Goal: Task Accomplishment & Management: Manage account settings

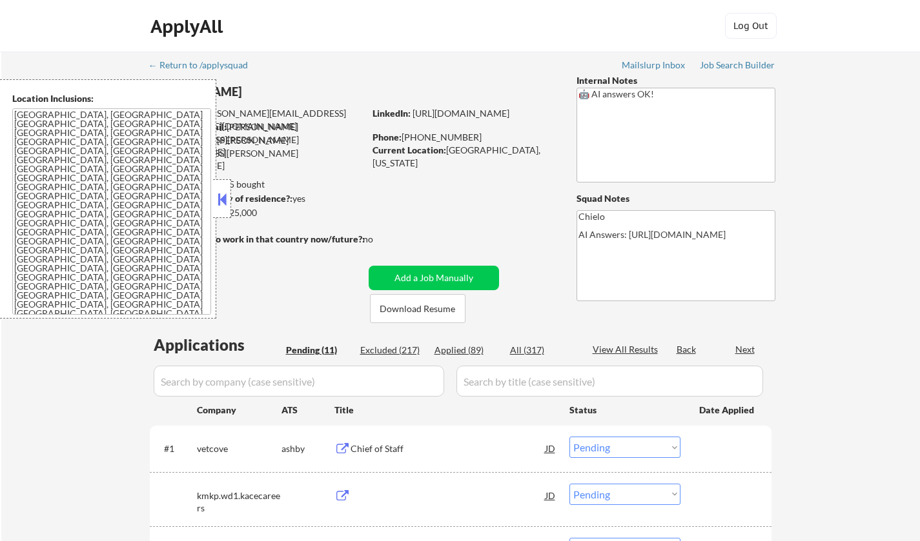
select select ""pending""
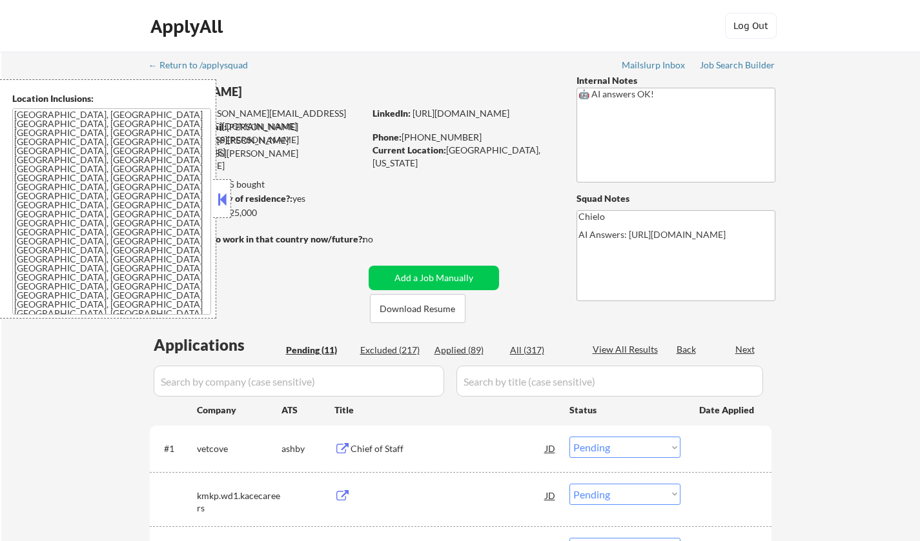
select select ""pending""
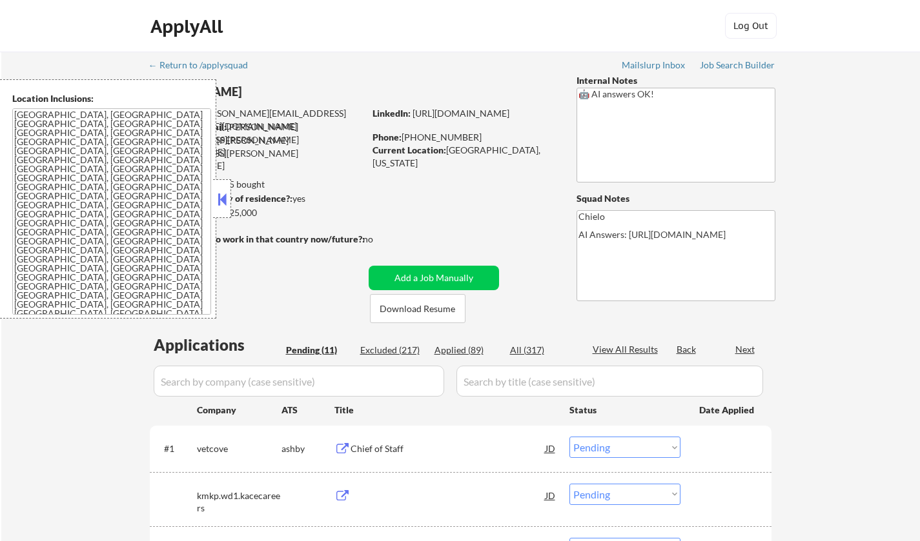
select select ""pending""
click at [219, 192] on button at bounding box center [222, 199] width 14 height 19
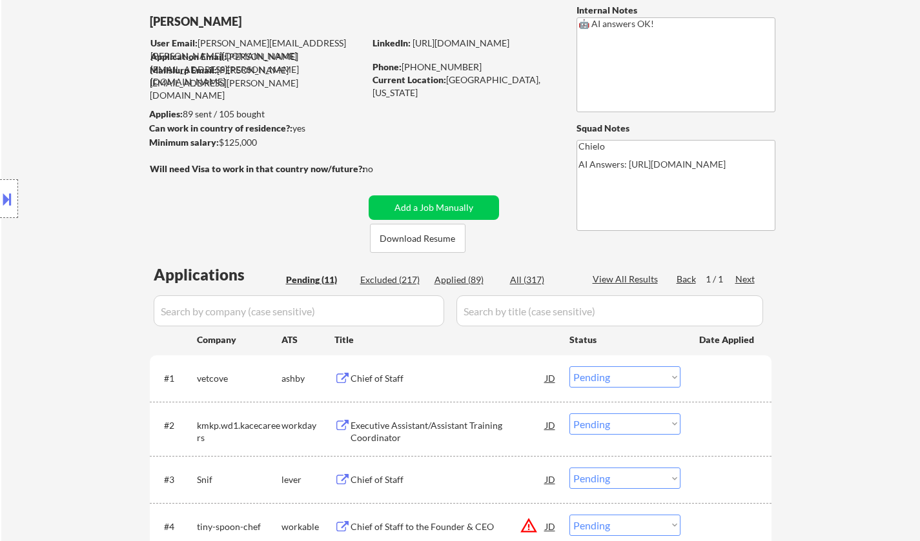
scroll to position [258, 0]
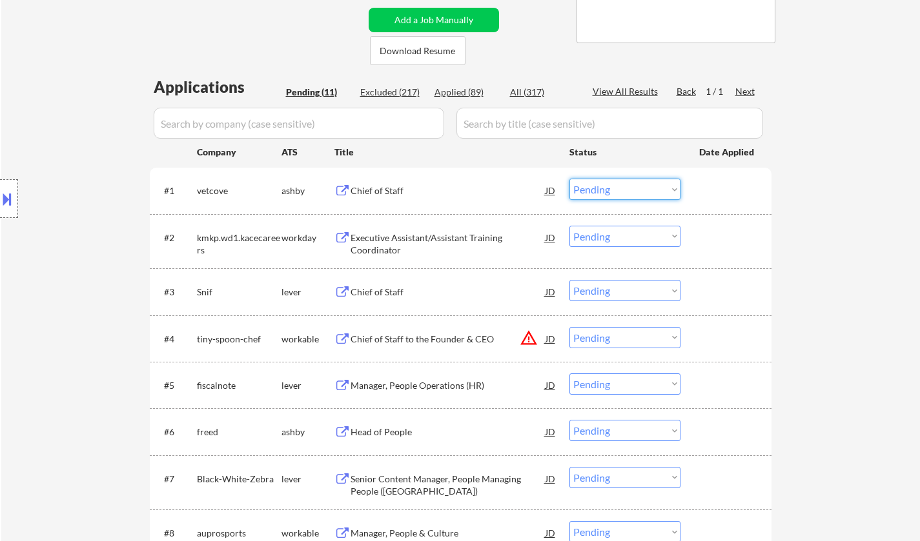
click at [627, 187] on select "Choose an option... Pending Applied Excluded (Questions) Excluded (Expired) Exc…" at bounding box center [624, 189] width 111 height 21
click at [569, 179] on select "Choose an option... Pending Applied Excluded (Questions) Excluded (Expired) Exc…" at bounding box center [624, 189] width 111 height 21
select select ""pending""
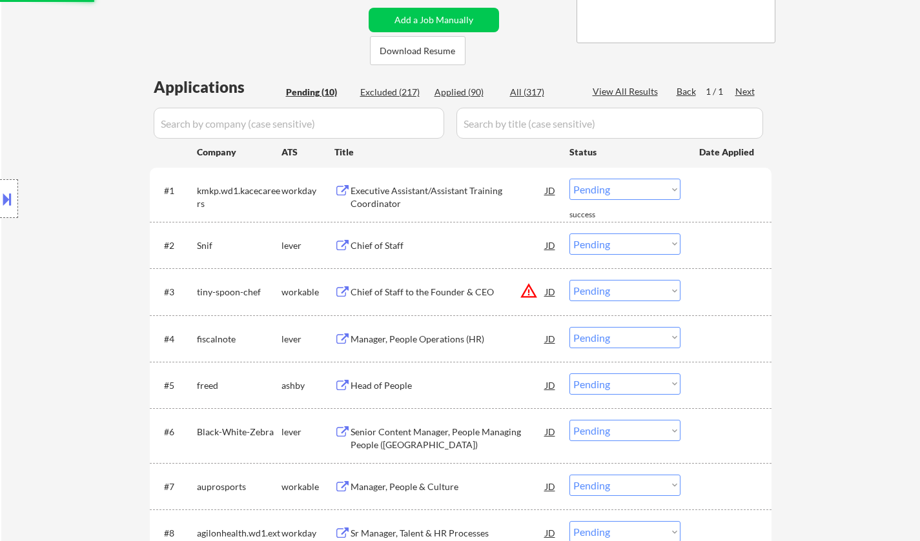
click at [371, 229] on div "#2 Snif lever Chief of Staff JD Choose an option... Pending Applied Excluded (Q…" at bounding box center [458, 245] width 609 height 35
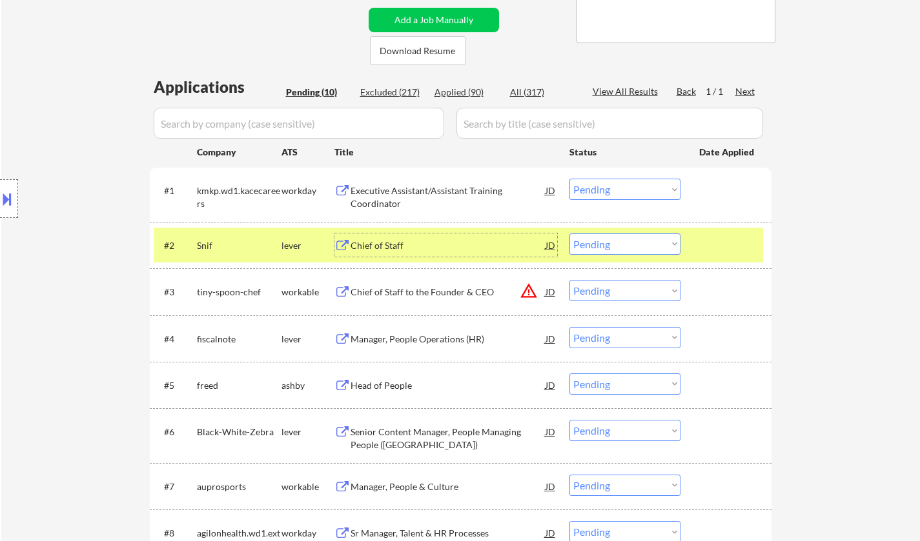
click at [371, 241] on div "Chief of Staff" at bounding box center [447, 245] width 195 height 13
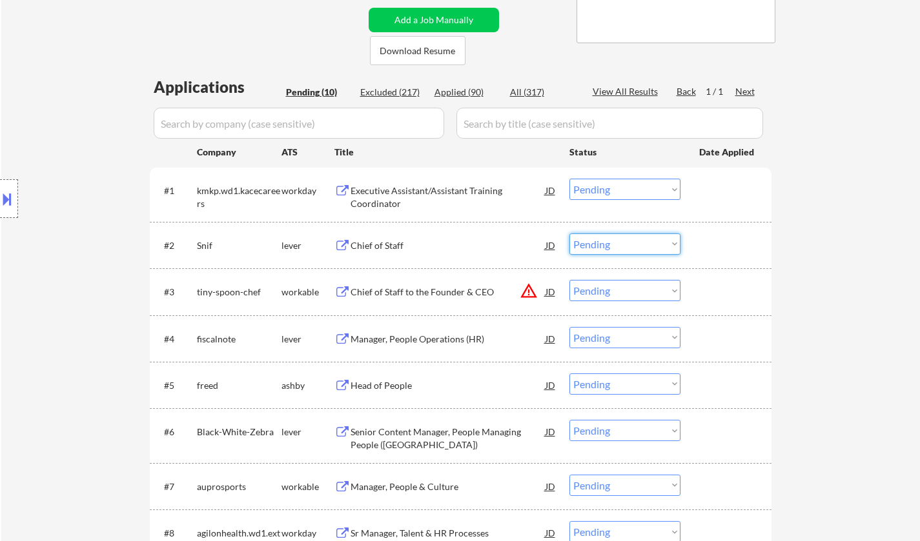
drag, startPoint x: 617, startPoint y: 243, endPoint x: 617, endPoint y: 252, distance: 9.0
click at [617, 243] on select "Choose an option... Pending Applied Excluded (Questions) Excluded (Expired) Exc…" at bounding box center [624, 244] width 111 height 21
click at [569, 234] on select "Choose an option... Pending Applied Excluded (Questions) Excluded (Expired) Exc…" at bounding box center [624, 244] width 111 height 21
select select ""pending""
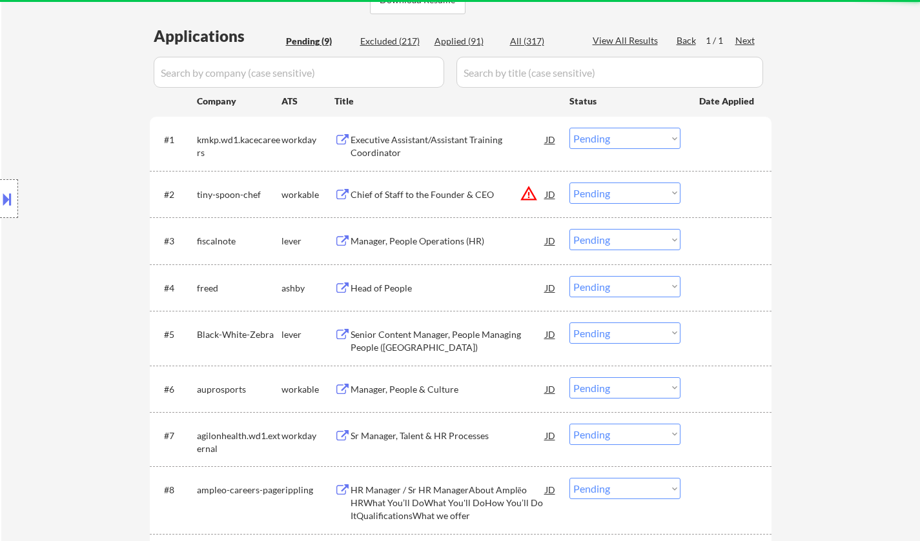
scroll to position [387, 0]
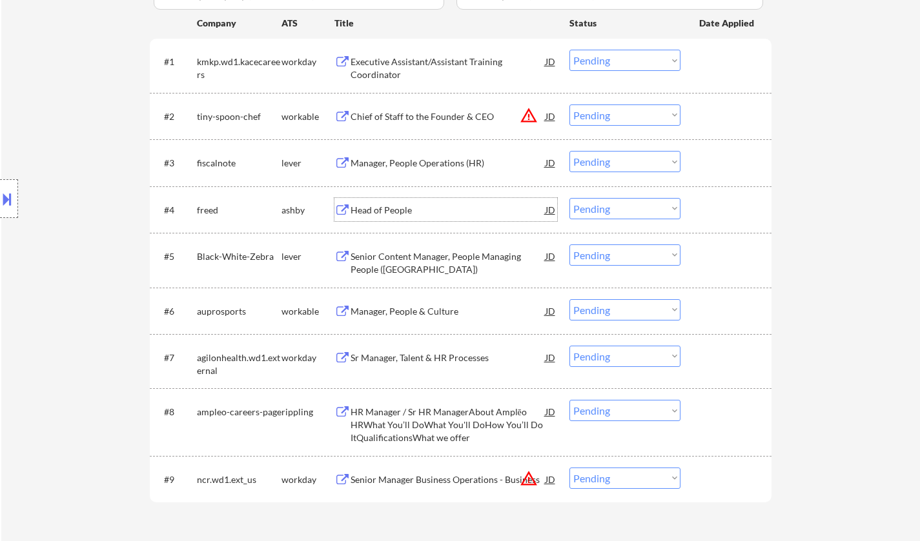
click at [387, 212] on div "Head of People" at bounding box center [447, 210] width 195 height 13
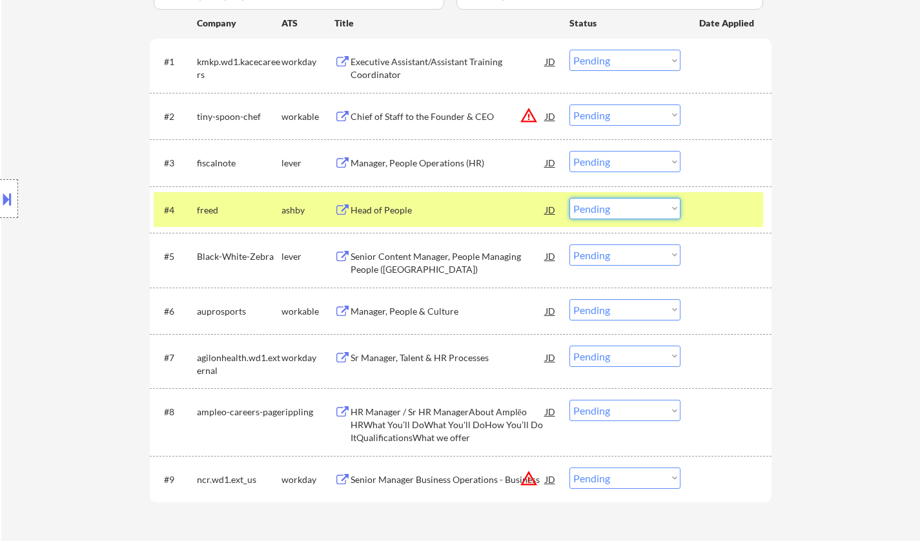
drag, startPoint x: 644, startPoint y: 208, endPoint x: 653, endPoint y: 218, distance: 13.7
click at [645, 209] on select "Choose an option... Pending Applied Excluded (Questions) Excluded (Expired) Exc…" at bounding box center [624, 208] width 111 height 21
click at [0, 196] on button at bounding box center [7, 198] width 14 height 21
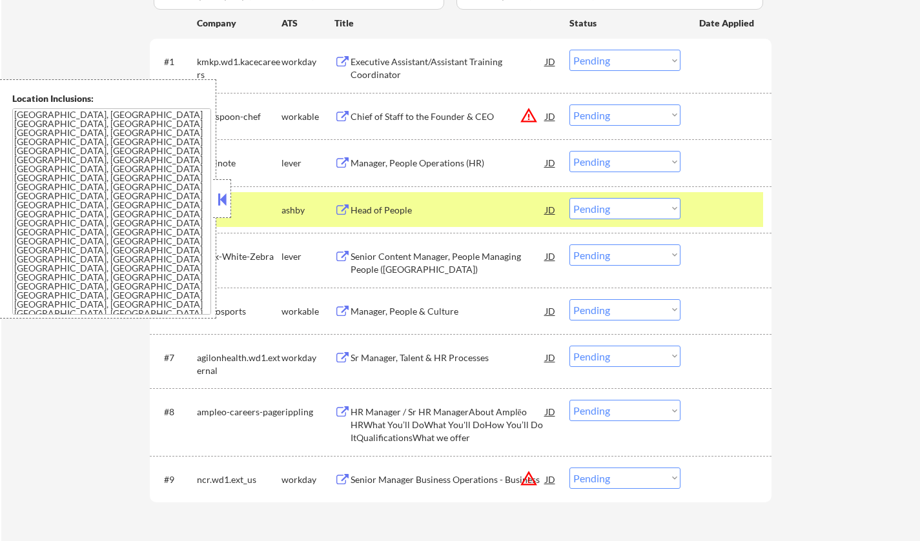
drag, startPoint x: 228, startPoint y: 201, endPoint x: 228, endPoint y: 8, distance: 193.6
click at [228, 199] on button at bounding box center [222, 199] width 14 height 19
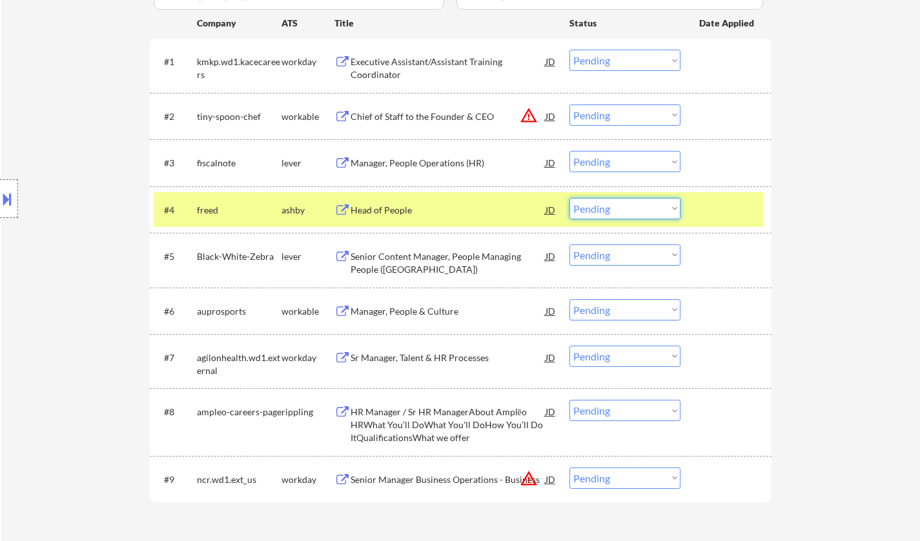
drag, startPoint x: 601, startPoint y: 207, endPoint x: 607, endPoint y: 214, distance: 9.6
click at [601, 207] on select "Choose an option... Pending Applied Excluded (Questions) Excluded (Expired) Exc…" at bounding box center [624, 208] width 111 height 21
click at [569, 198] on select "Choose an option... Pending Applied Excluded (Questions) Excluded (Expired) Exc…" at bounding box center [624, 208] width 111 height 21
select select ""pending""
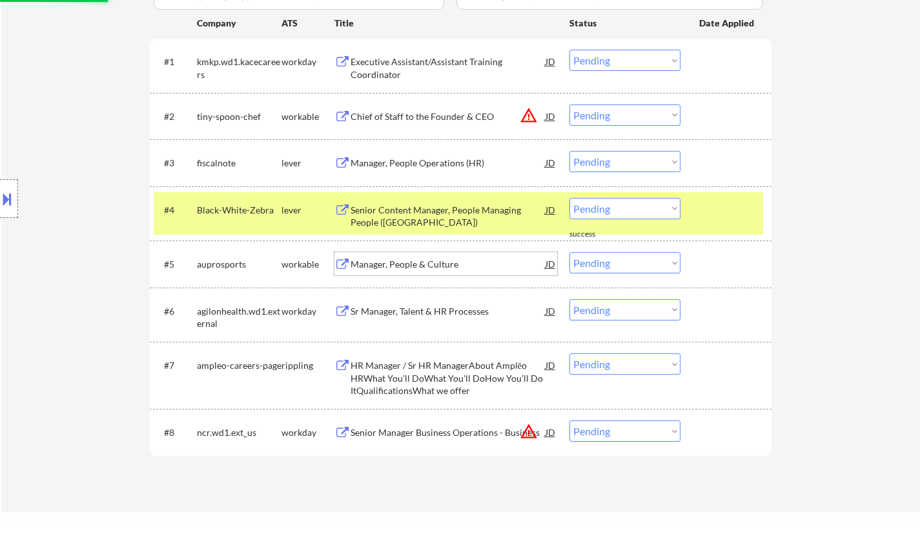
click at [420, 274] on div "Manager, People & Culture" at bounding box center [447, 263] width 195 height 23
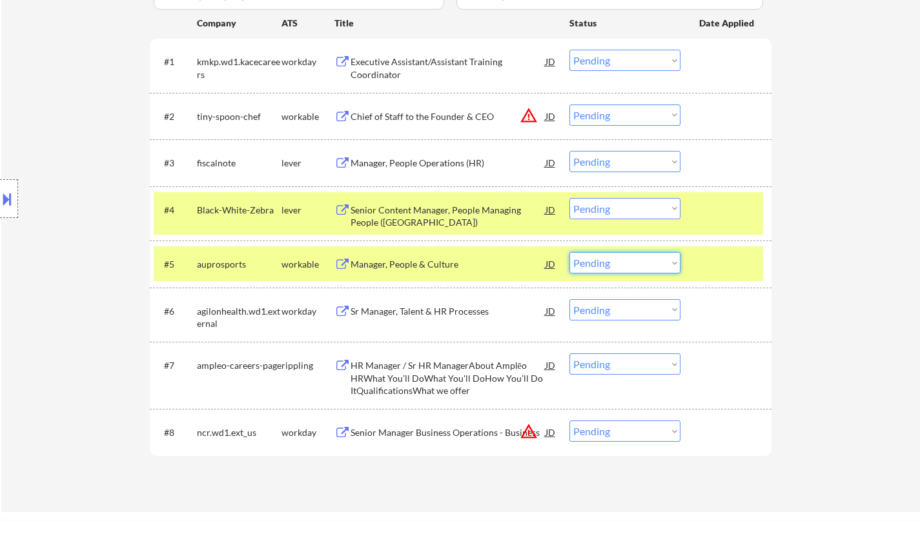
click at [643, 268] on select "Choose an option... Pending Applied Excluded (Questions) Excluded (Expired) Exc…" at bounding box center [624, 262] width 111 height 21
click at [569, 252] on select "Choose an option... Pending Applied Excluded (Questions) Excluded (Expired) Exc…" at bounding box center [624, 262] width 111 height 21
select select ""pending""
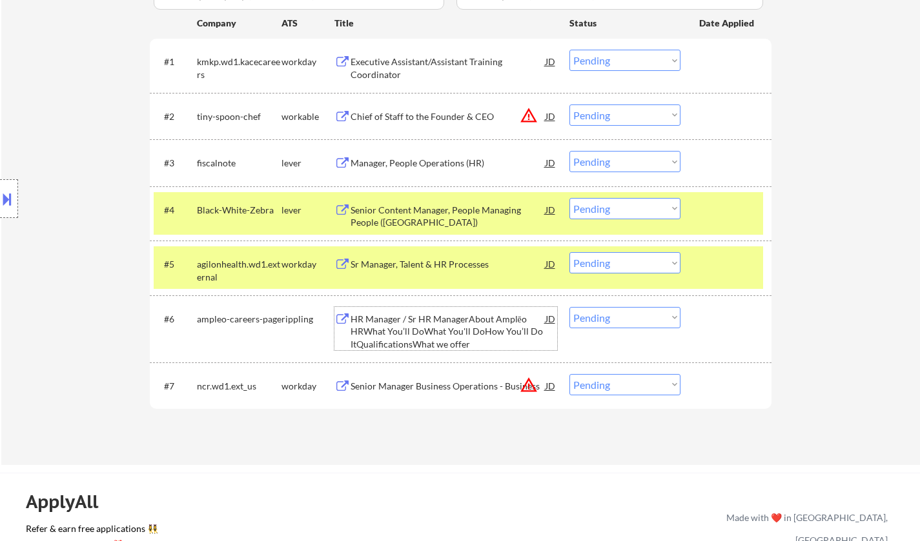
click at [427, 327] on div "HR Manager / Sr HR ManagerAbout Amplēo HRWhat You’ll DoWhat You'll DoHow You’ll…" at bounding box center [447, 332] width 195 height 38
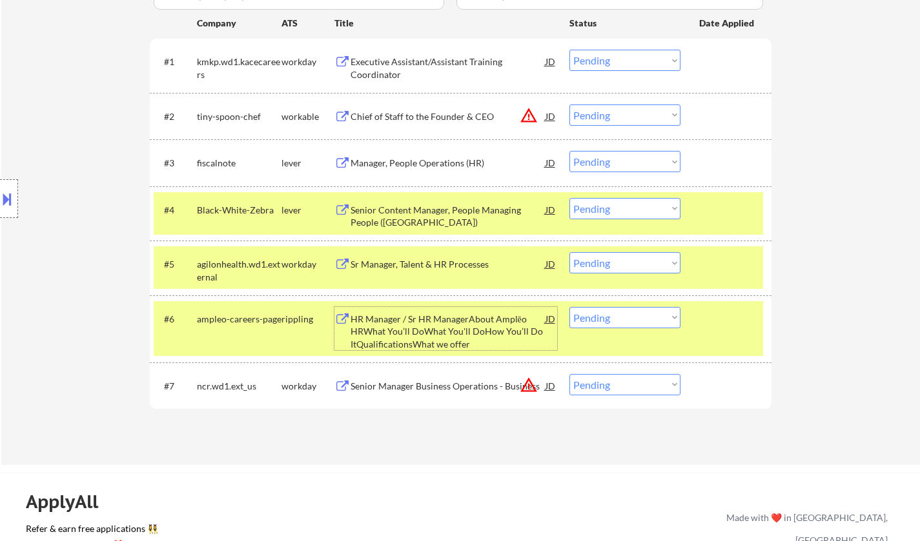
click at [616, 320] on select "Choose an option... Pending Applied Excluded (Questions) Excluded (Expired) Exc…" at bounding box center [624, 317] width 111 height 21
click at [569, 307] on select "Choose an option... Pending Applied Excluded (Questions) Excluded (Expired) Exc…" at bounding box center [624, 317] width 111 height 21
select select ""pending""
click at [425, 159] on div "Manager, People Operations (HR)" at bounding box center [447, 163] width 195 height 13
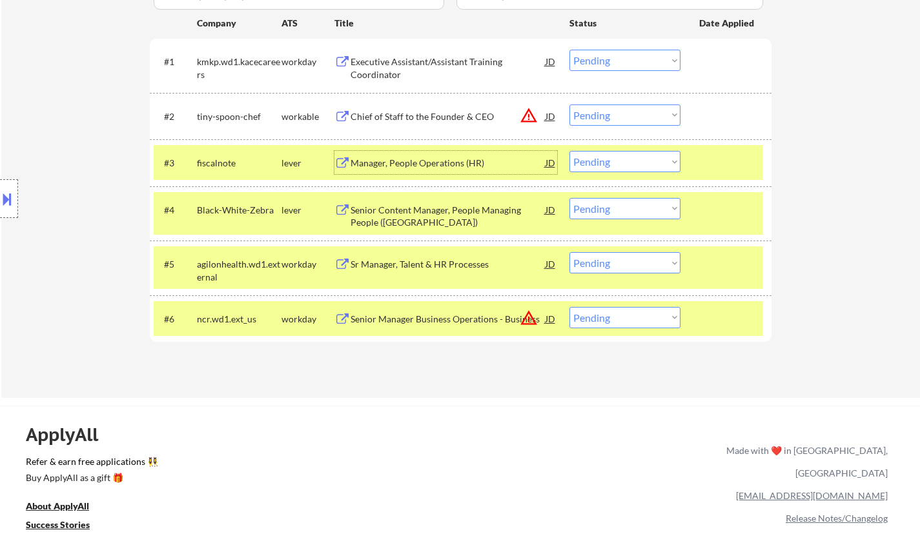
click at [608, 159] on select "Choose an option... Pending Applied Excluded (Questions) Excluded (Expired) Exc…" at bounding box center [624, 161] width 111 height 21
click at [569, 151] on select "Choose an option... Pending Applied Excluded (Questions) Excluded (Expired) Exc…" at bounding box center [624, 161] width 111 height 21
select select ""pending""
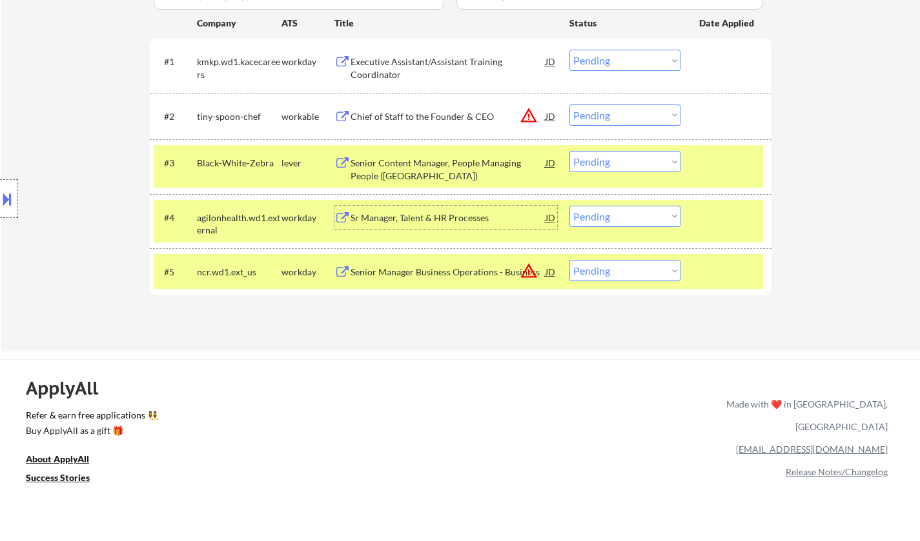
click at [394, 218] on div "Sr Manager, Talent & HR Processes" at bounding box center [447, 218] width 195 height 13
